Goal: Task Accomplishment & Management: Use online tool/utility

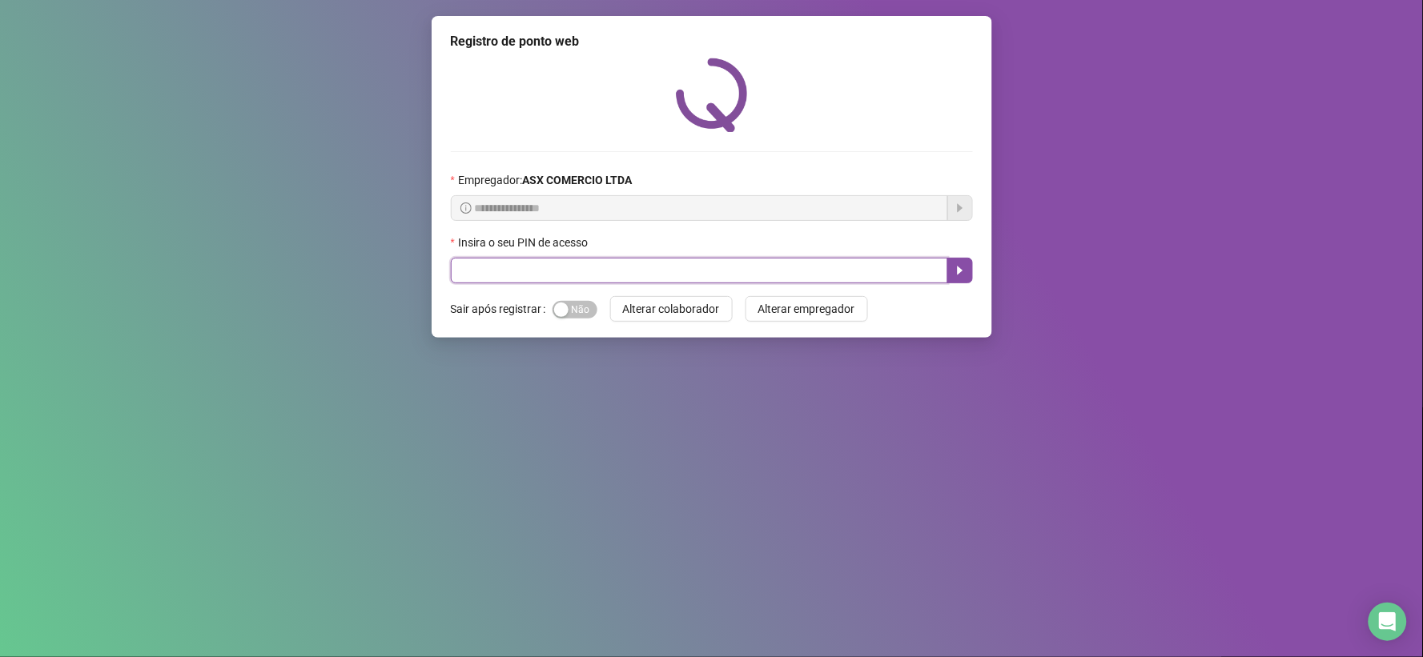
click at [534, 269] on input "text" at bounding box center [699, 271] width 497 height 26
click at [957, 271] on icon "caret-right" at bounding box center [960, 271] width 6 height 9
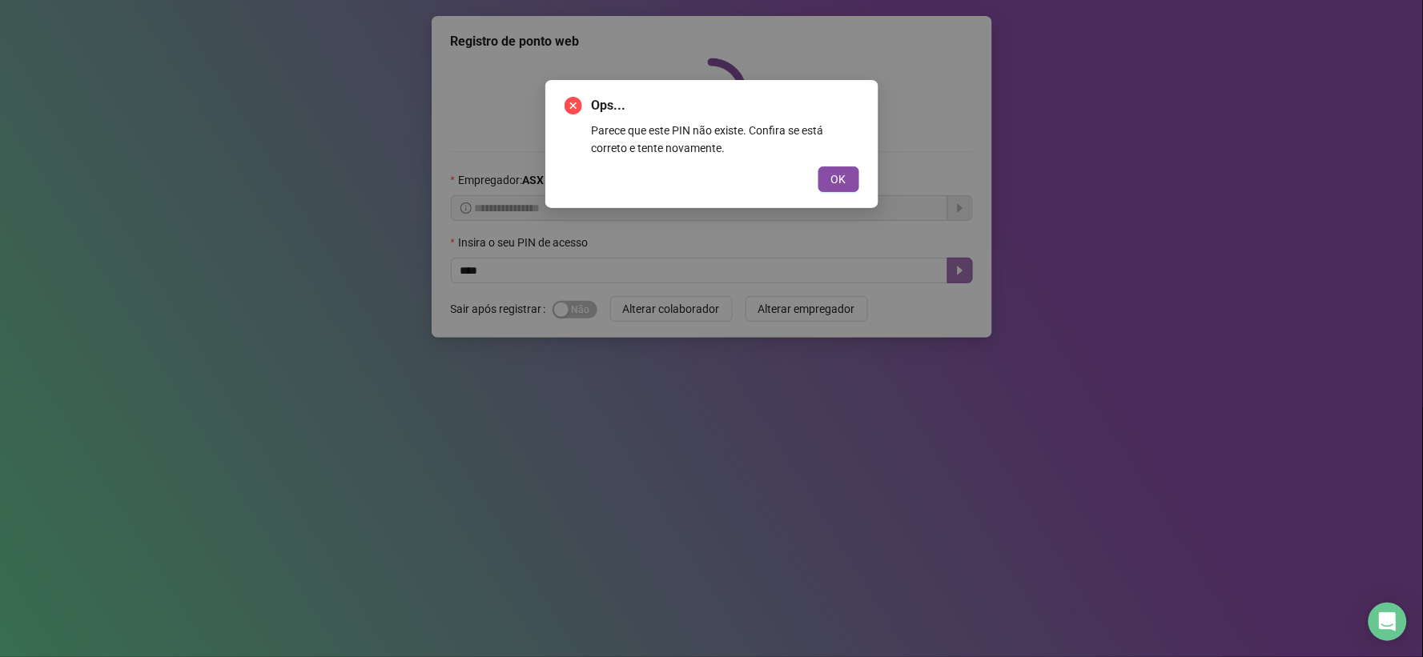
drag, startPoint x: 941, startPoint y: 441, endPoint x: 881, endPoint y: 379, distance: 86.6
click at [940, 435] on div "Ops... Parece que este PIN não existe. Confira se está correto e tente novament…" at bounding box center [711, 328] width 1423 height 657
click at [842, 172] on span "OK" at bounding box center [838, 180] width 15 height 18
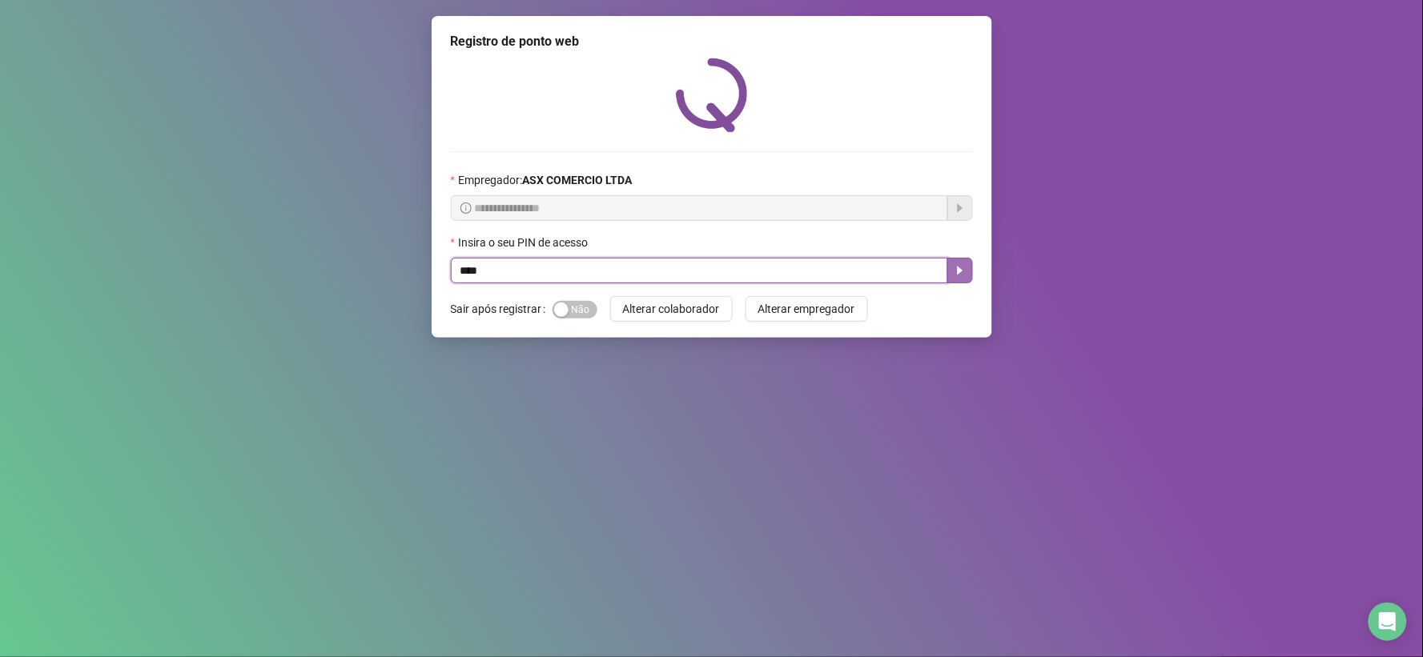
type input "*****"
click at [954, 272] on icon "caret-right" at bounding box center [959, 270] width 13 height 13
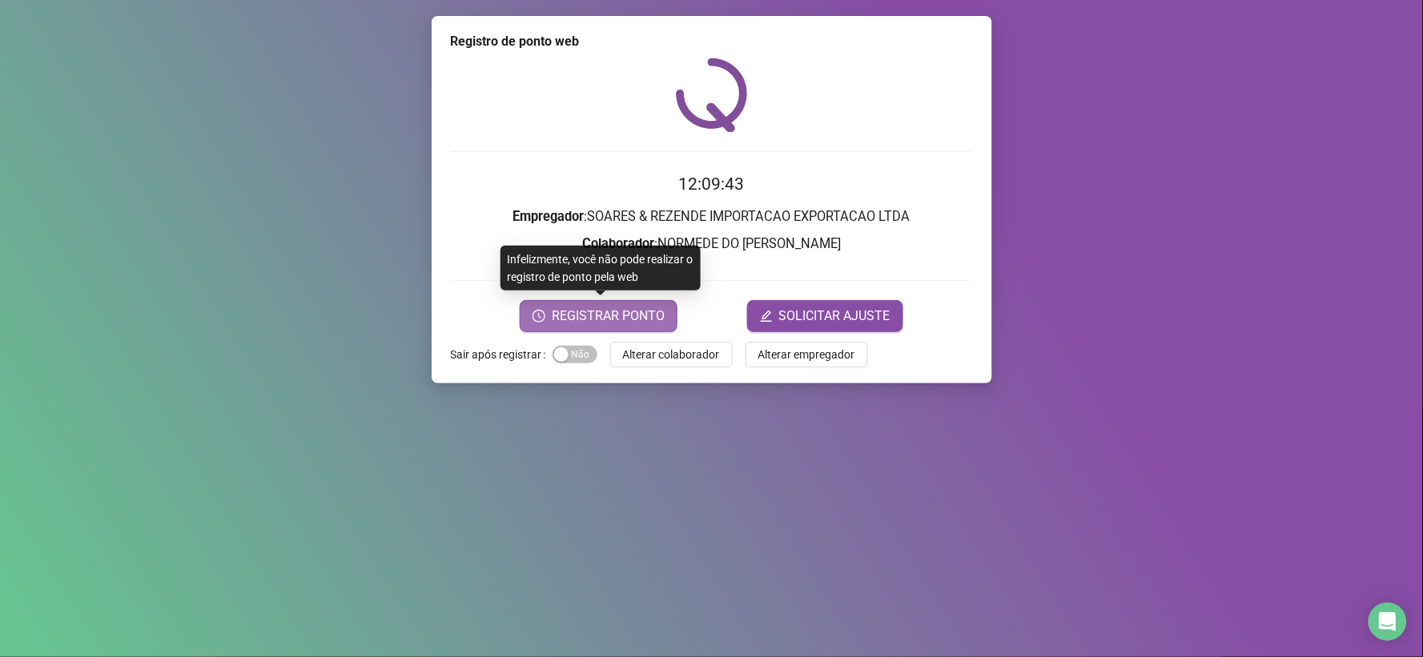
click at [614, 319] on span "REGISTRAR PONTO" at bounding box center [608, 316] width 113 height 19
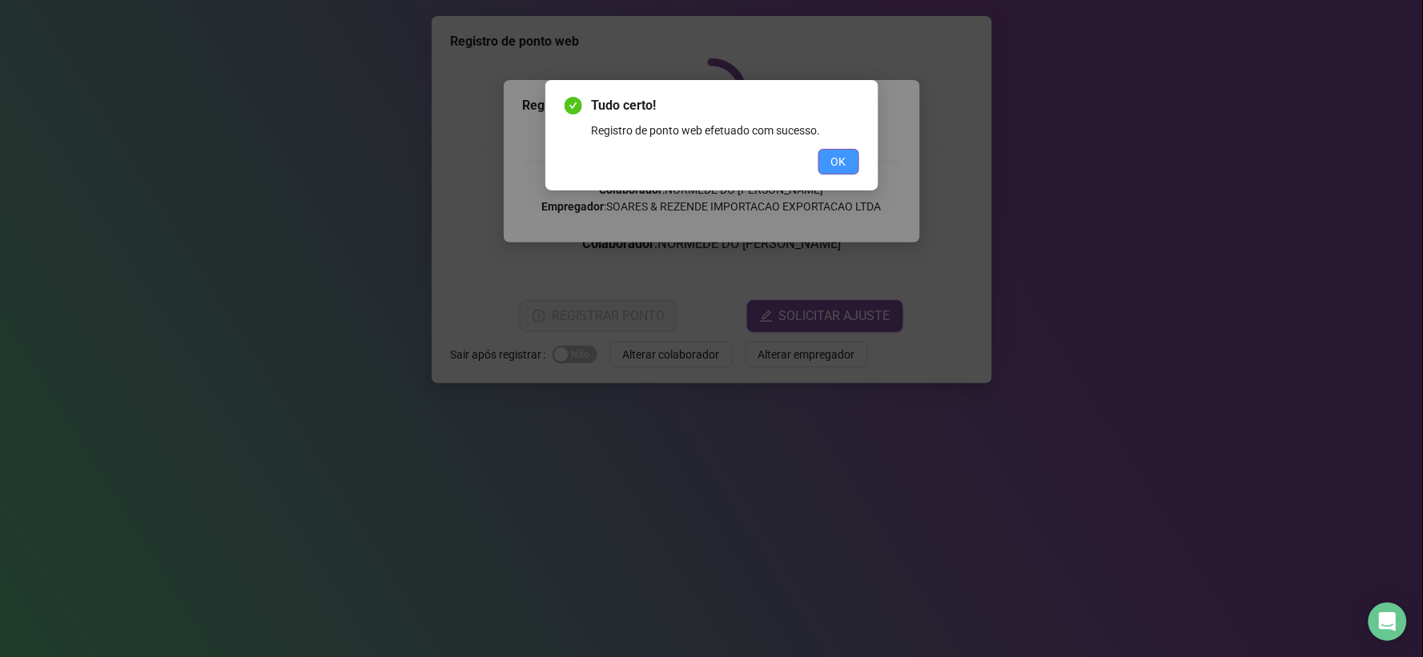
click at [845, 155] on button "OK" at bounding box center [838, 162] width 41 height 26
